Goal: Information Seeking & Learning: Learn about a topic

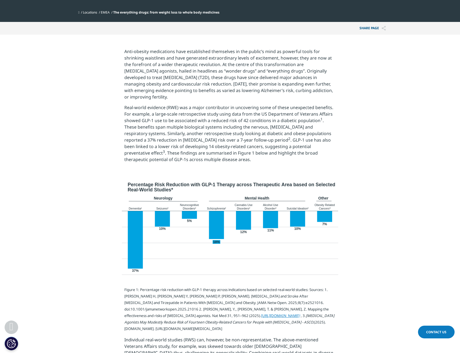
scroll to position [162, 0]
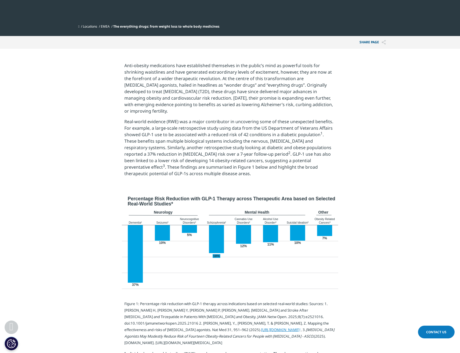
drag, startPoint x: 360, startPoint y: 106, endPoint x: 355, endPoint y: 106, distance: 6.0
click at [361, 106] on section "Anti-obesity medications have established themselves in the public’s mind as po…" at bounding box center [230, 122] width 460 height 146
click at [195, 108] on p "Anti-obesity medications have established themselves in the public’s mind as po…" at bounding box center [229, 90] width 211 height 56
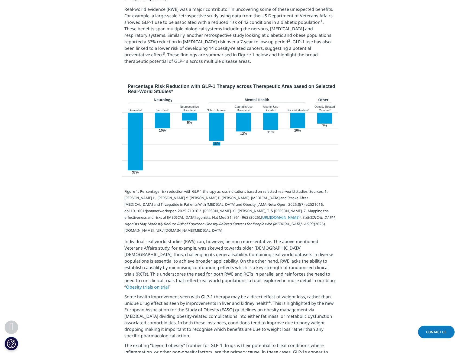
drag, startPoint x: 97, startPoint y: 112, endPoint x: 96, endPoint y: 128, distance: 16.9
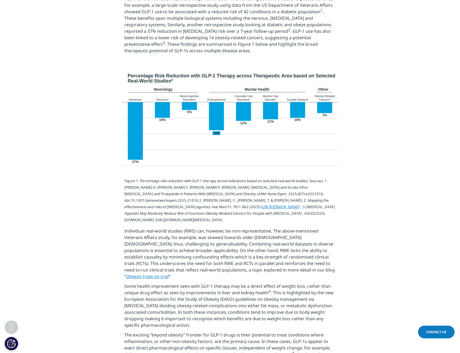
click at [67, 77] on section at bounding box center [230, 124] width 460 height 107
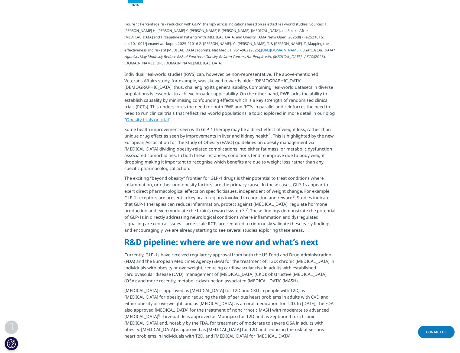
drag, startPoint x: 69, startPoint y: 104, endPoint x: 68, endPoint y: 124, distance: 20.3
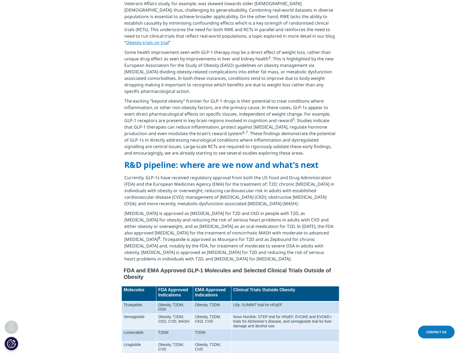
drag, startPoint x: 65, startPoint y: 123, endPoint x: 65, endPoint y: 116, distance: 7.3
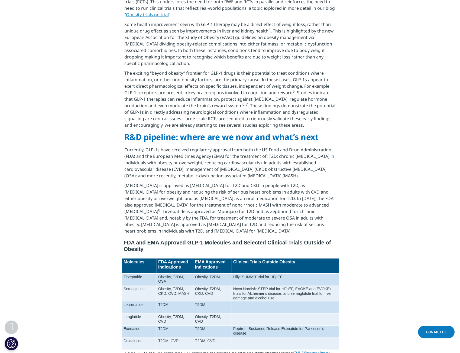
drag, startPoint x: 333, startPoint y: 93, endPoint x: 335, endPoint y: 103, distance: 9.6
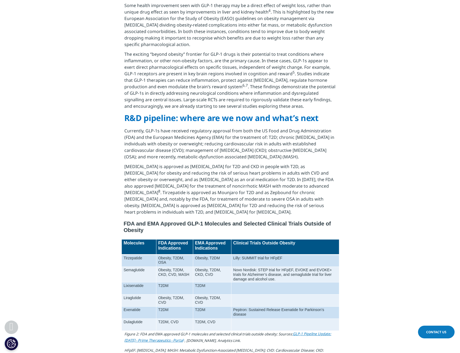
drag, startPoint x: 370, startPoint y: 82, endPoint x: 371, endPoint y: 89, distance: 7.0
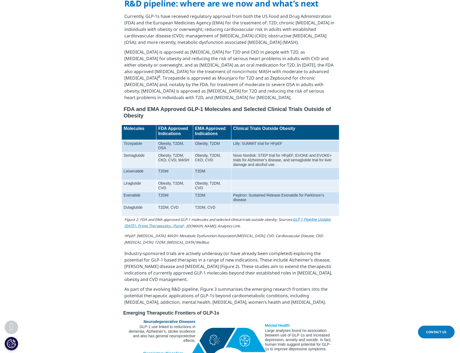
scroll to position [683, 0]
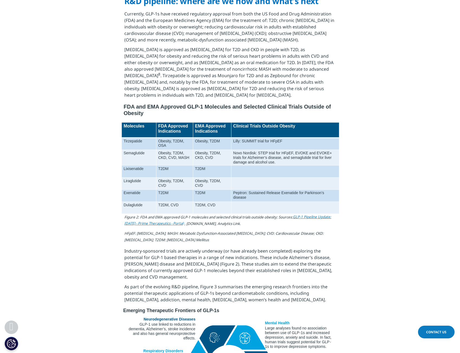
drag, startPoint x: 398, startPoint y: 71, endPoint x: 398, endPoint y: 78, distance: 7.6
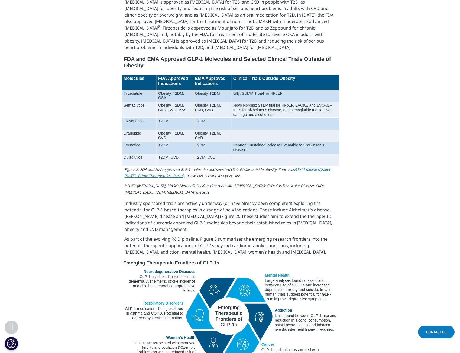
scroll to position [733, 0]
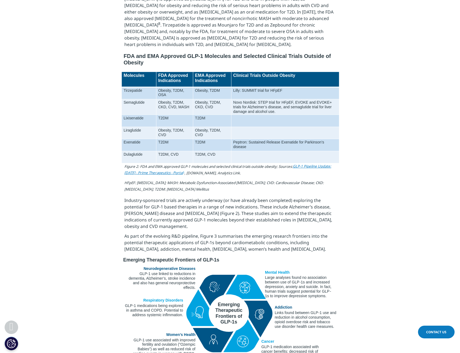
drag, startPoint x: 381, startPoint y: 86, endPoint x: 381, endPoint y: 93, distance: 7.0
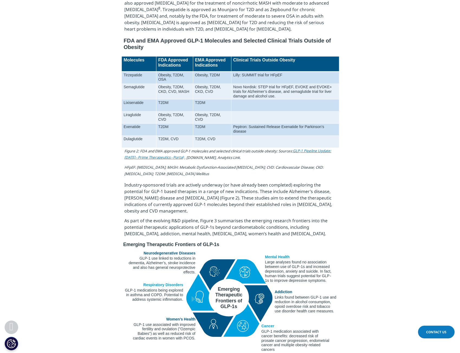
drag, startPoint x: 425, startPoint y: 97, endPoint x: 422, endPoint y: 104, distance: 7.8
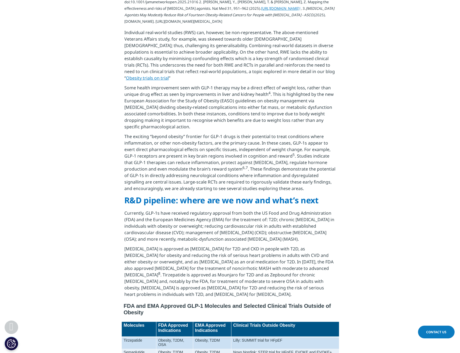
scroll to position [425, 0]
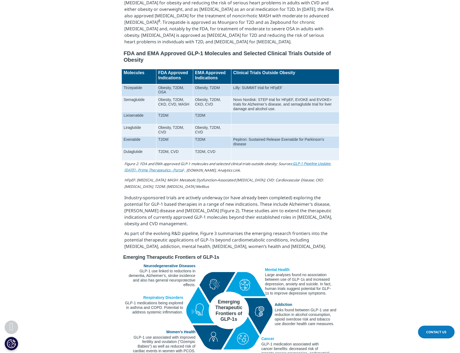
drag, startPoint x: 400, startPoint y: 161, endPoint x: 399, endPoint y: 191, distance: 30.3
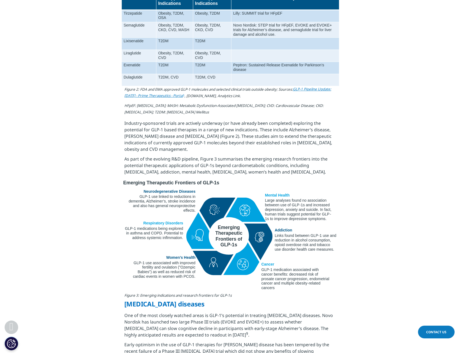
drag, startPoint x: 392, startPoint y: 184, endPoint x: 393, endPoint y: 189, distance: 4.7
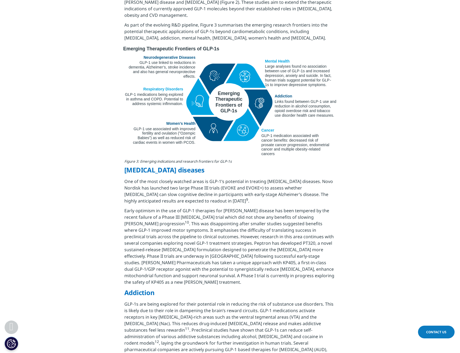
drag, startPoint x: 383, startPoint y: 131, endPoint x: 389, endPoint y: 153, distance: 22.7
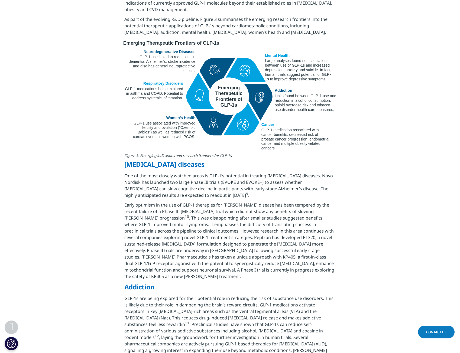
drag, startPoint x: 386, startPoint y: 145, endPoint x: 391, endPoint y: 127, distance: 19.1
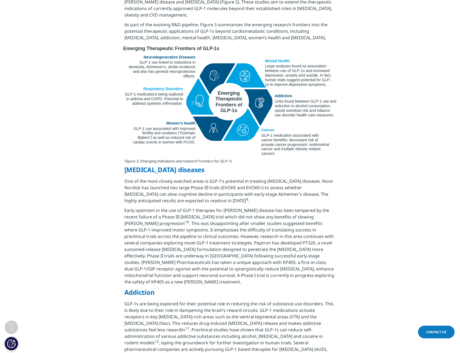
drag, startPoint x: 391, startPoint y: 127, endPoint x: 391, endPoint y: 113, distance: 13.5
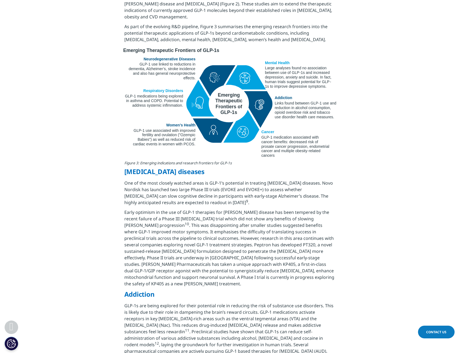
click at [291, 235] on p "Early optimism in the use of GLP-1 therapies for [PERSON_NAME] disease has been…" at bounding box center [229, 249] width 211 height 81
click at [380, 90] on div at bounding box center [229, 103] width 303 height 115
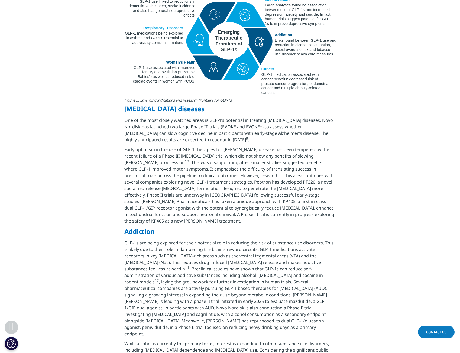
drag, startPoint x: 380, startPoint y: 88, endPoint x: 382, endPoint y: 96, distance: 7.4
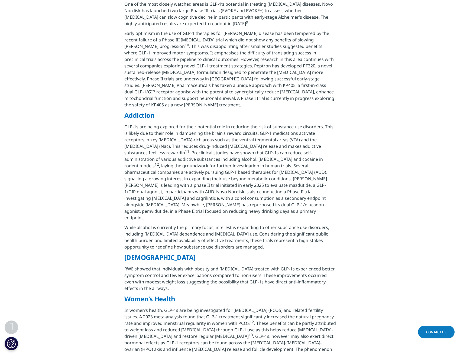
drag, startPoint x: 394, startPoint y: 84, endPoint x: 396, endPoint y: 100, distance: 16.3
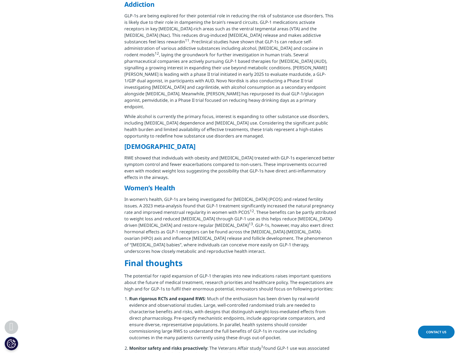
drag, startPoint x: 402, startPoint y: 73, endPoint x: 403, endPoint y: 84, distance: 11.6
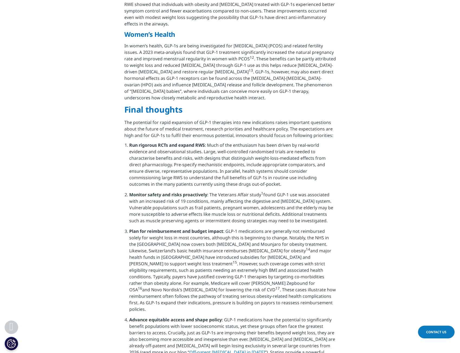
drag, startPoint x: 402, startPoint y: 116, endPoint x: 399, endPoint y: 132, distance: 16.7
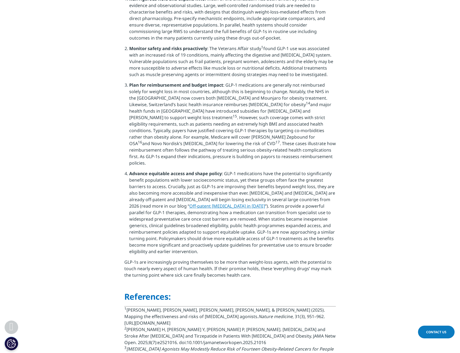
drag, startPoint x: 406, startPoint y: 131, endPoint x: 406, endPoint y: 140, distance: 8.7
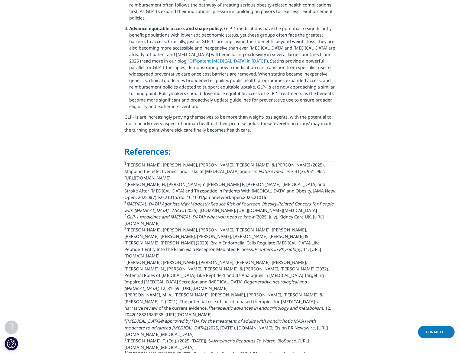
scroll to position [1515, 0]
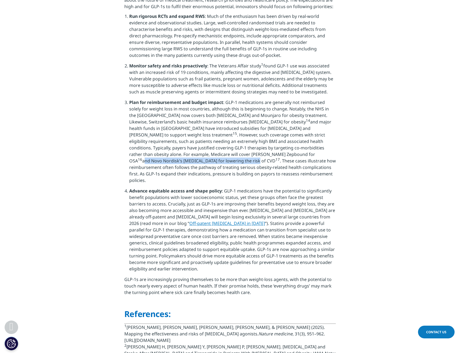
drag, startPoint x: 130, startPoint y: 172, endPoint x: 242, endPoint y: 170, distance: 112.3
click at [242, 170] on li "Plan for reimbursement and budget impact : GLP-1 medications are generally not …" at bounding box center [232, 143] width 206 height 88
click at [275, 162] on sup "17" at bounding box center [277, 159] width 4 height 5
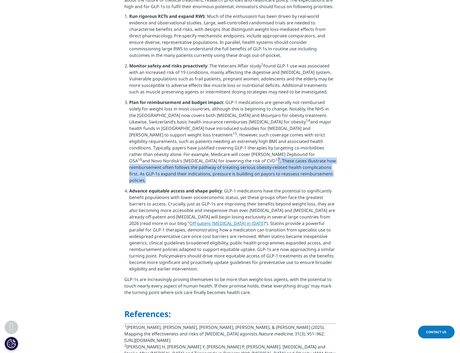
drag, startPoint x: 245, startPoint y: 170, endPoint x: 338, endPoint y: 183, distance: 94.0
click at [338, 183] on section "Figure 3: Emerging indications and research frontiers for GLP-1s [MEDICAL_DATA]…" at bounding box center [230, 117] width 460 height 1057
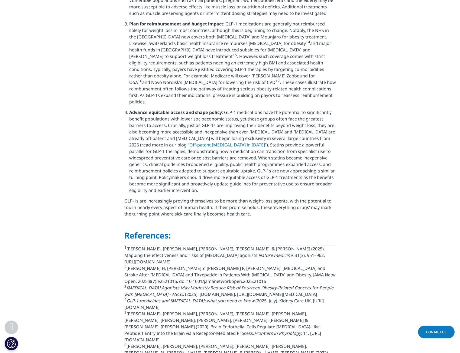
scroll to position [1611, 0]
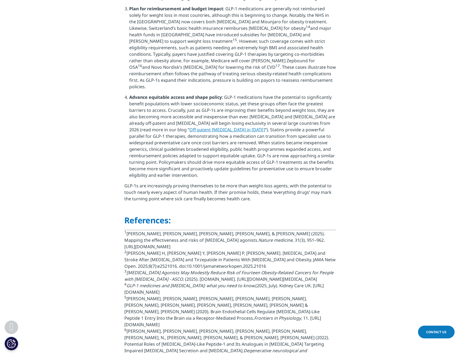
drag, startPoint x: 360, startPoint y: 162, endPoint x: 358, endPoint y: 176, distance: 14.7
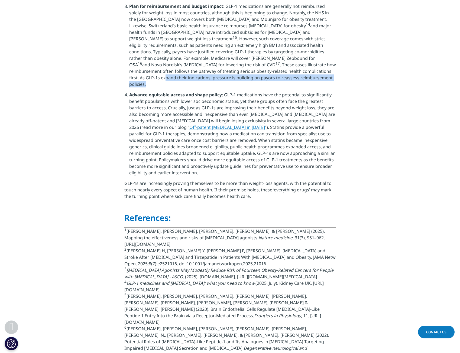
drag, startPoint x: 216, startPoint y: 89, endPoint x: 318, endPoint y: 91, distance: 101.8
click at [318, 91] on li "Plan for reimbursement and budget impact : GLP-1 medications are generally not …" at bounding box center [232, 47] width 206 height 88
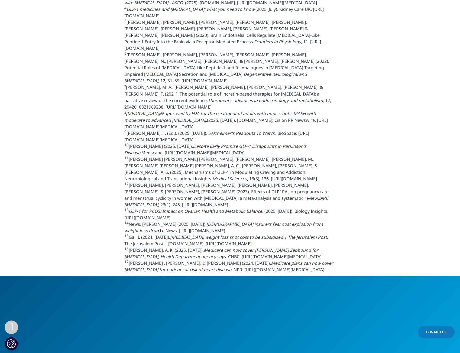
drag, startPoint x: 384, startPoint y: 152, endPoint x: 386, endPoint y: 166, distance: 15.0
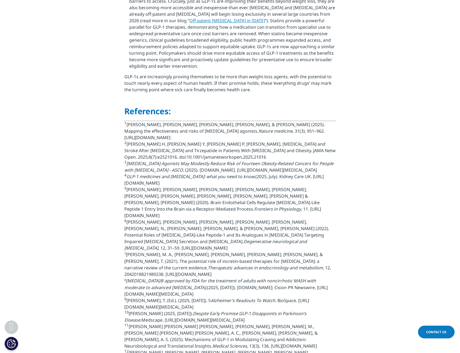
drag, startPoint x: 388, startPoint y: 162, endPoint x: 387, endPoint y: 143, distance: 18.7
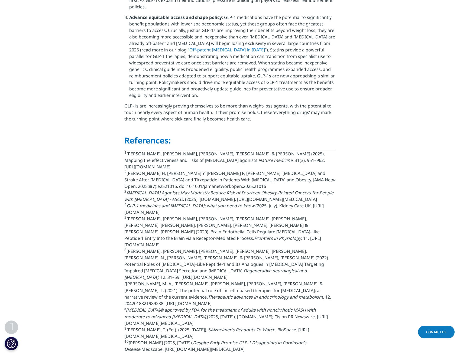
scroll to position [1688, 0]
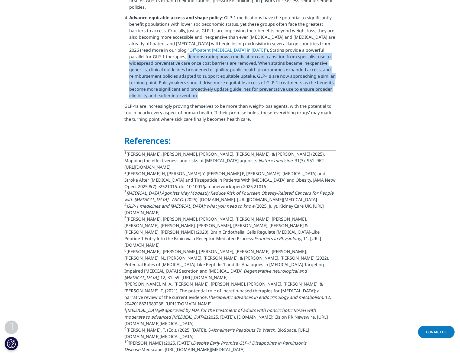
drag, startPoint x: 124, startPoint y: 62, endPoint x: 341, endPoint y: 97, distance: 220.0
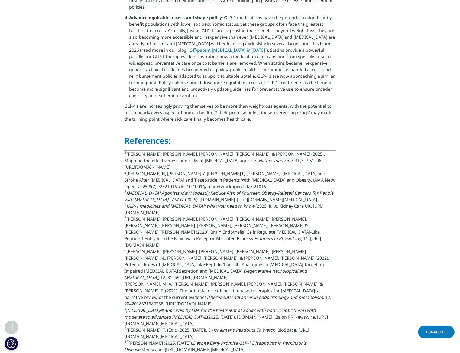
drag, startPoint x: 400, startPoint y: 82, endPoint x: 397, endPoint y: 81, distance: 3.5
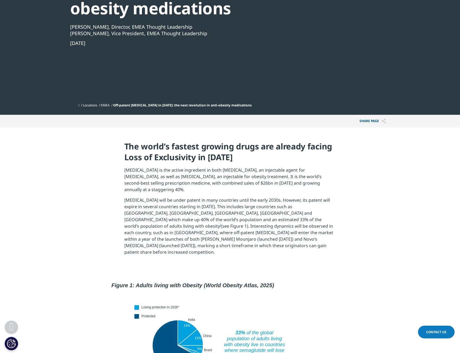
scroll to position [108, 0]
